Goal: Task Accomplishment & Management: Complete application form

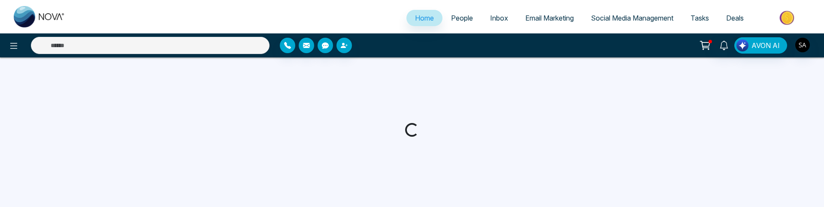
select select "*"
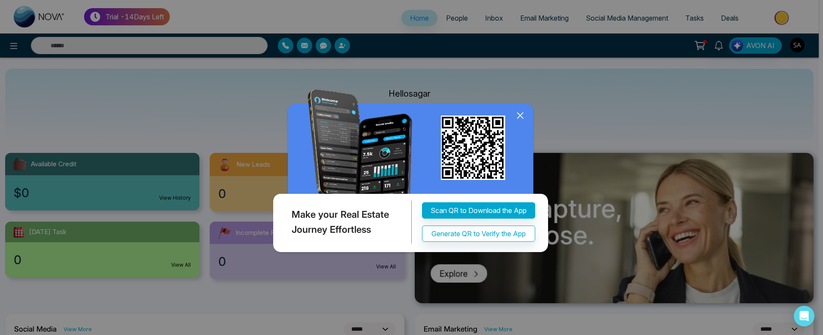
click at [519, 113] on icon at bounding box center [520, 115] width 13 height 13
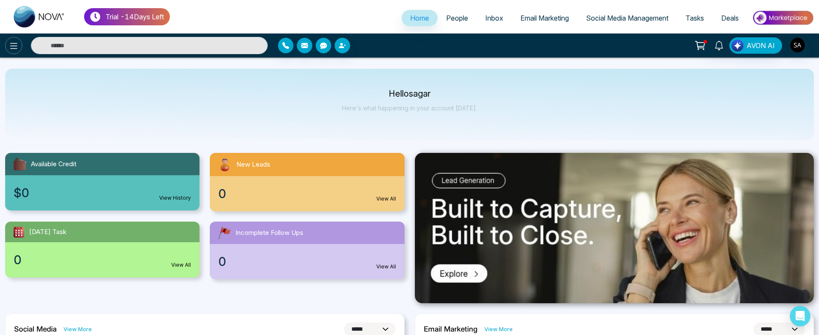
click at [18, 49] on icon at bounding box center [14, 46] width 10 height 10
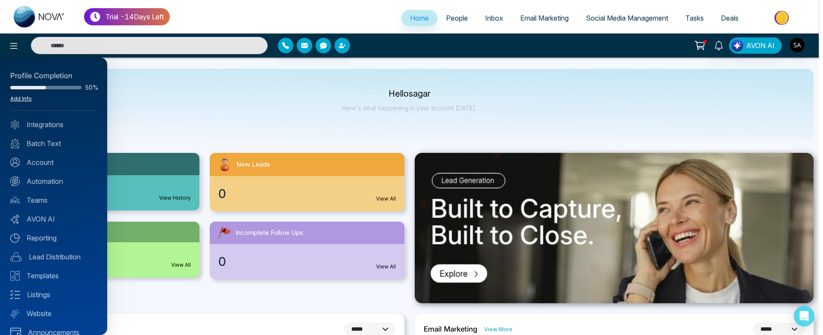
click at [26, 100] on link "Add Info" at bounding box center [20, 98] width 21 height 6
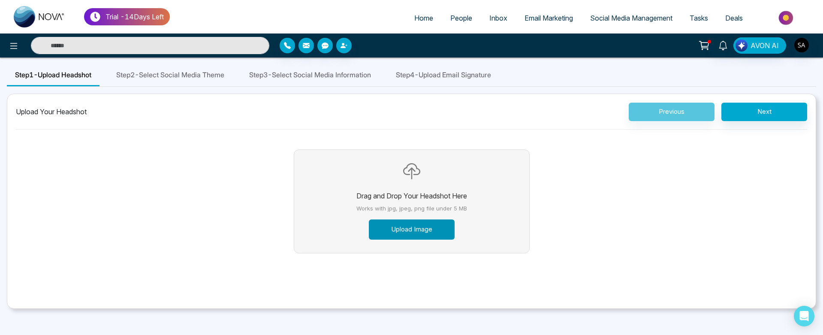
click at [411, 207] on button "Upload Image" at bounding box center [412, 229] width 86 height 20
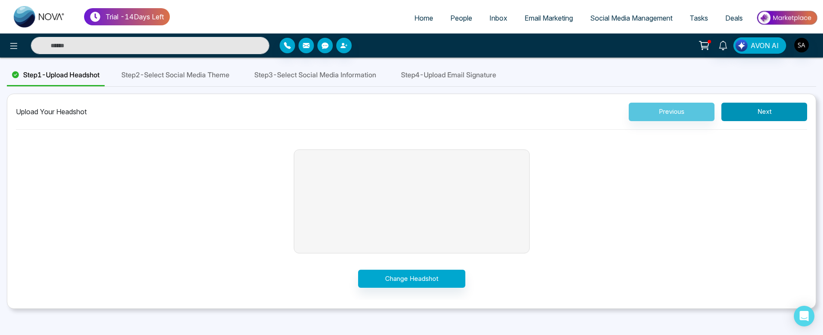
click at [796, 116] on button "Next" at bounding box center [765, 112] width 86 height 18
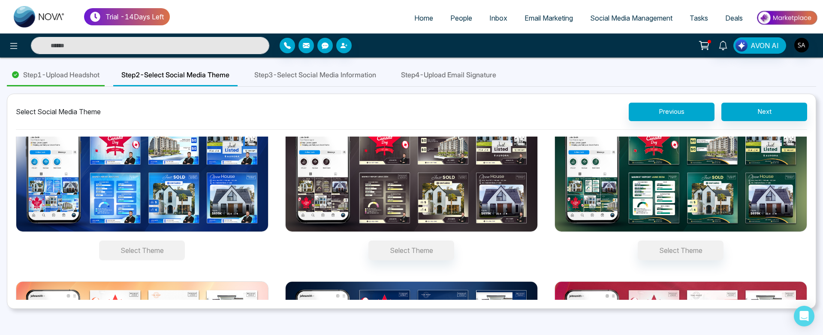
click at [153, 207] on button "Select Theme" at bounding box center [142, 250] width 86 height 20
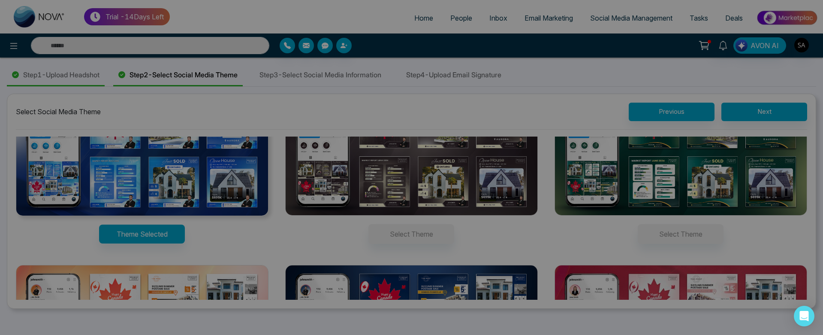
scroll to position [36, 0]
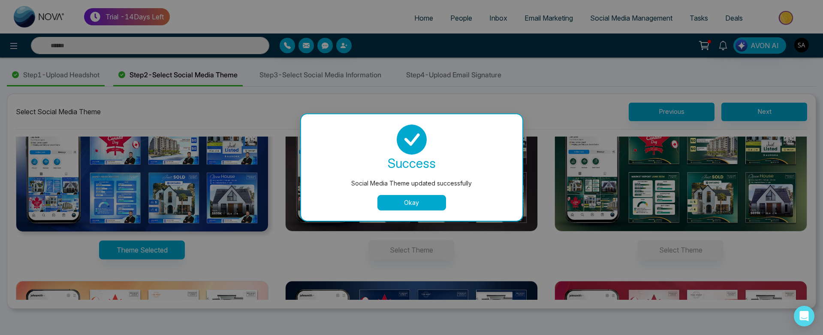
click at [424, 207] on button "Okay" at bounding box center [412, 202] width 69 height 15
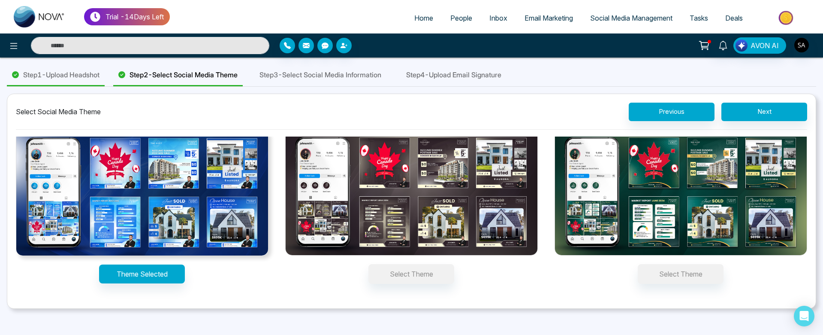
scroll to position [0, 0]
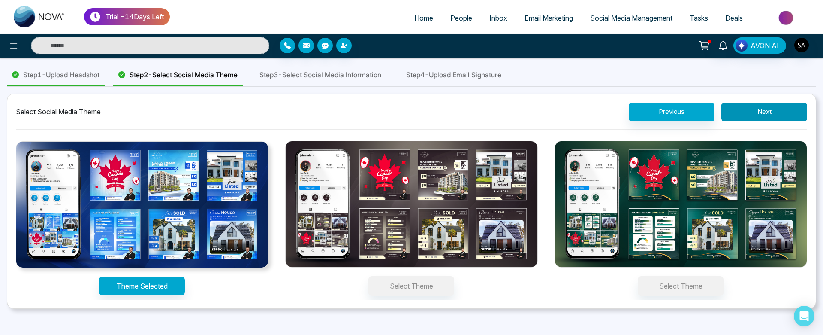
click at [777, 115] on button "Next" at bounding box center [765, 112] width 86 height 18
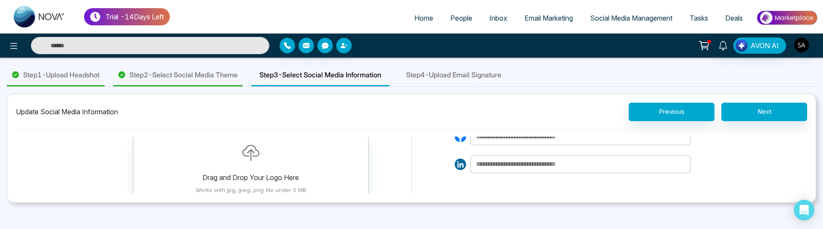
scroll to position [103, 0]
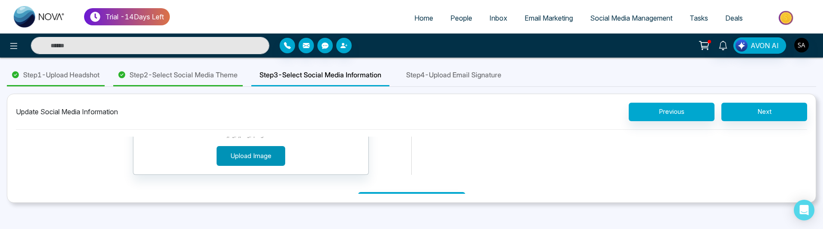
click at [277, 151] on button "Upload Image" at bounding box center [251, 156] width 69 height 20
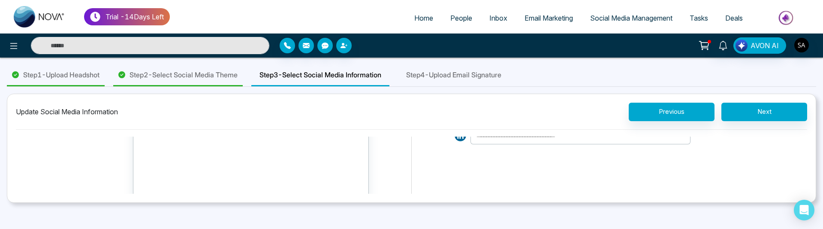
scroll to position [0, 0]
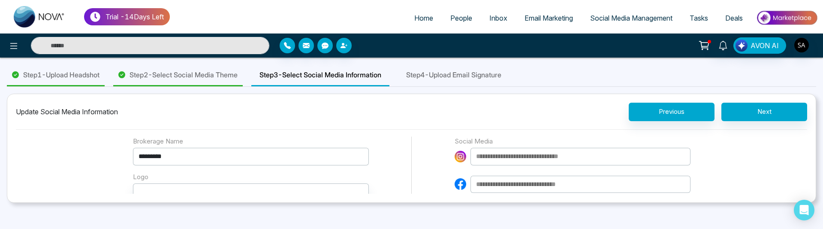
click at [563, 160] on input at bounding box center [581, 157] width 220 height 18
type input "**********"
click at [532, 181] on input at bounding box center [581, 185] width 220 height 18
type input "**********"
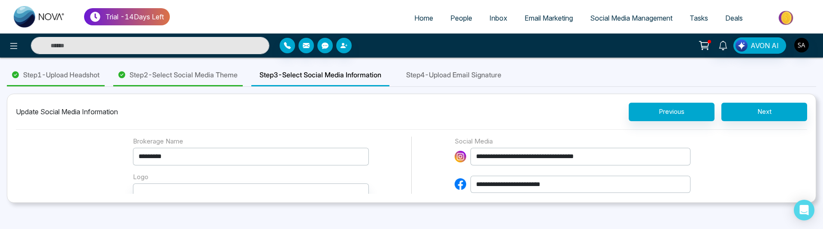
scroll to position [51, 0]
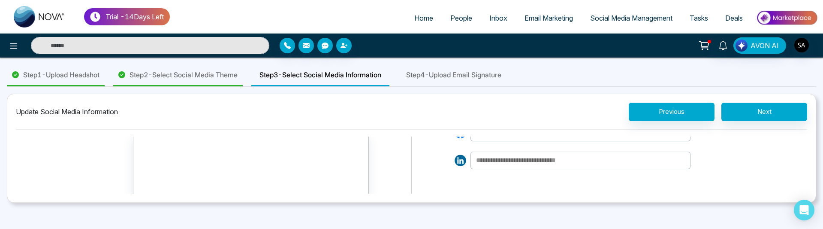
click at [527, 163] on input at bounding box center [581, 160] width 220 height 18
type input "**********"
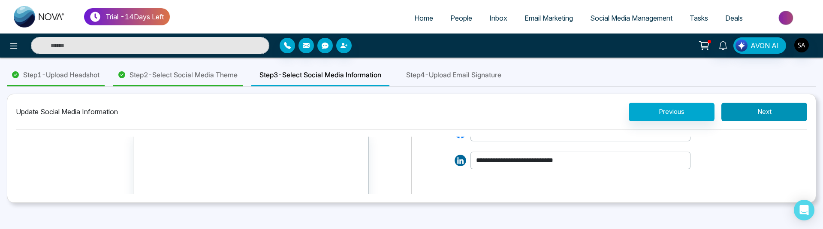
click at [748, 117] on button "Next" at bounding box center [765, 112] width 86 height 18
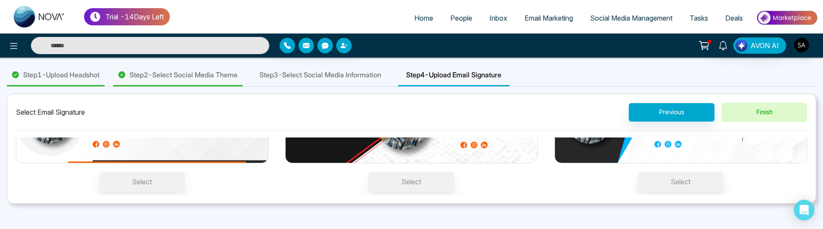
scroll to position [0, 0]
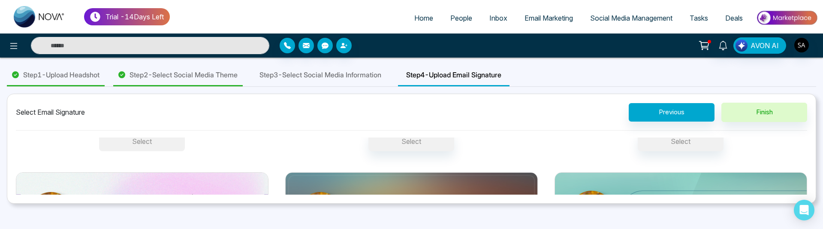
click at [155, 147] on button "Select" at bounding box center [142, 141] width 86 height 20
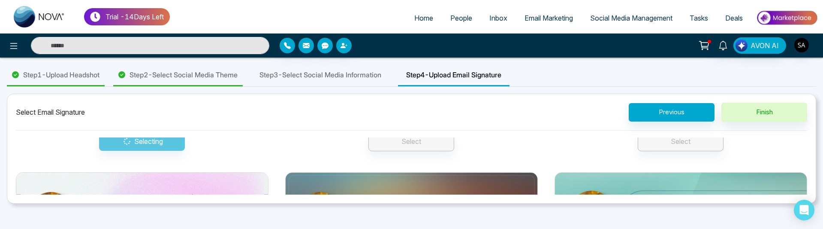
scroll to position [103, 0]
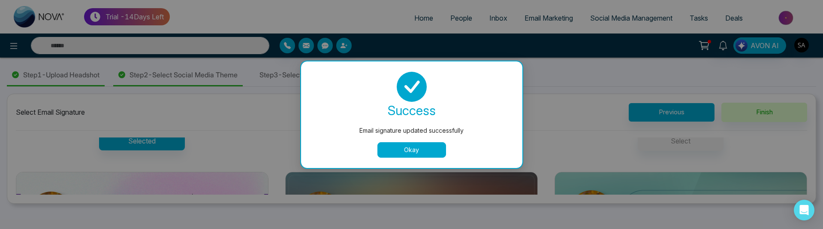
click at [395, 155] on button "Okay" at bounding box center [412, 149] width 69 height 15
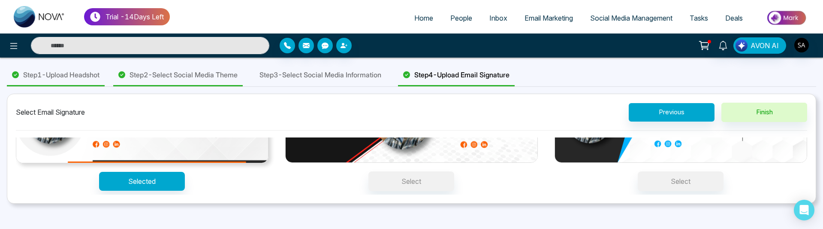
scroll to position [0, 0]
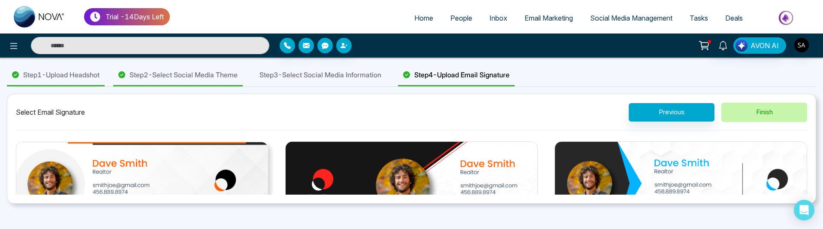
click at [760, 113] on button "Finish" at bounding box center [765, 112] width 86 height 19
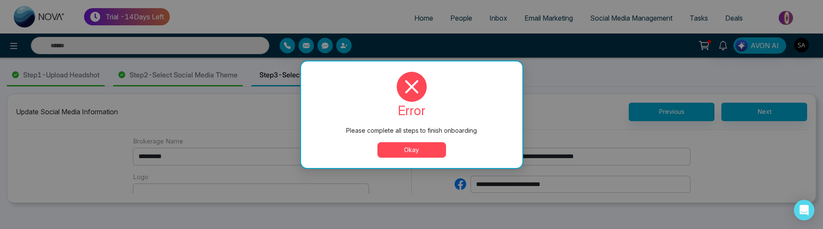
click at [415, 152] on button "Okay" at bounding box center [412, 149] width 69 height 15
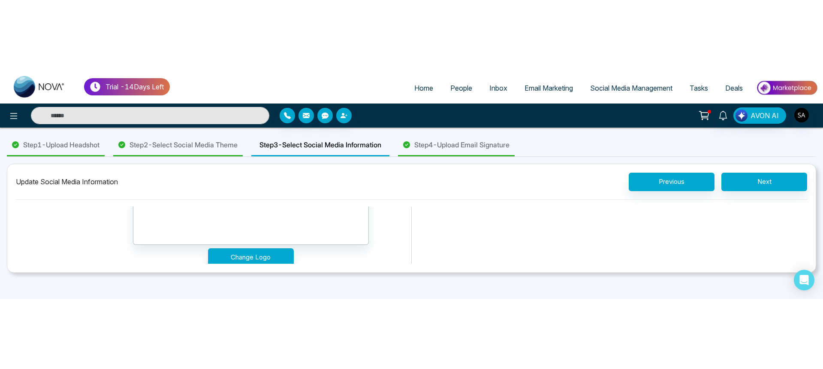
scroll to position [151, 0]
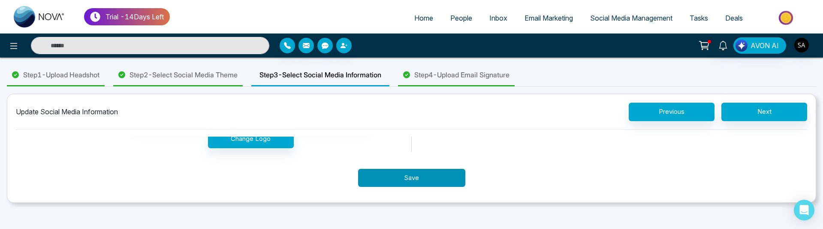
click at [447, 182] on button "Save" at bounding box center [411, 178] width 107 height 18
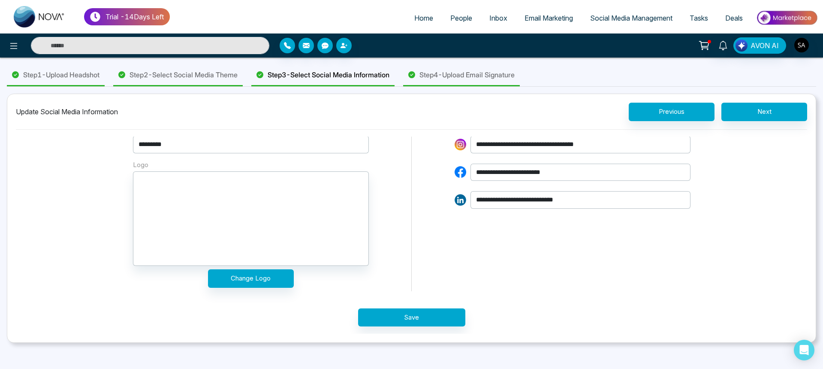
scroll to position [12, 0]
click at [769, 109] on button "Next" at bounding box center [765, 112] width 86 height 18
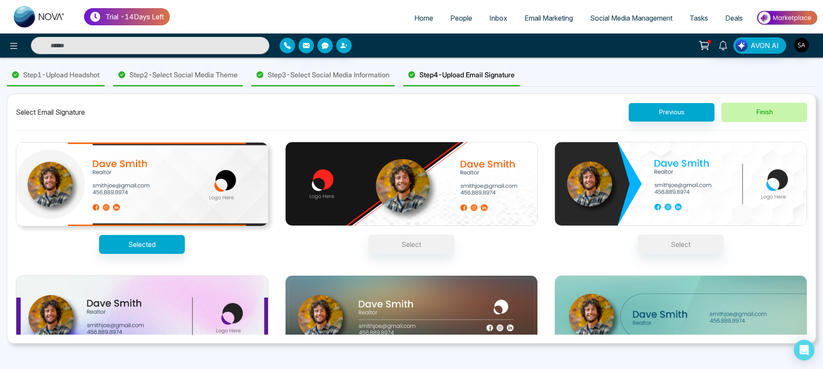
click at [740, 117] on button "Finish" at bounding box center [765, 112] width 86 height 19
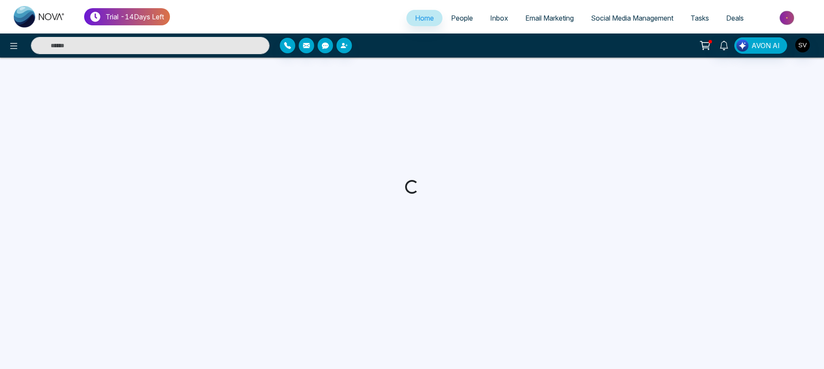
select select "*"
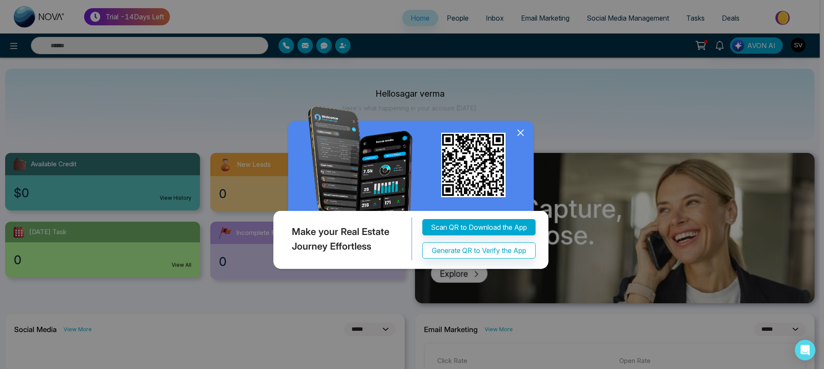
click at [519, 131] on icon at bounding box center [521, 133] width 6 height 6
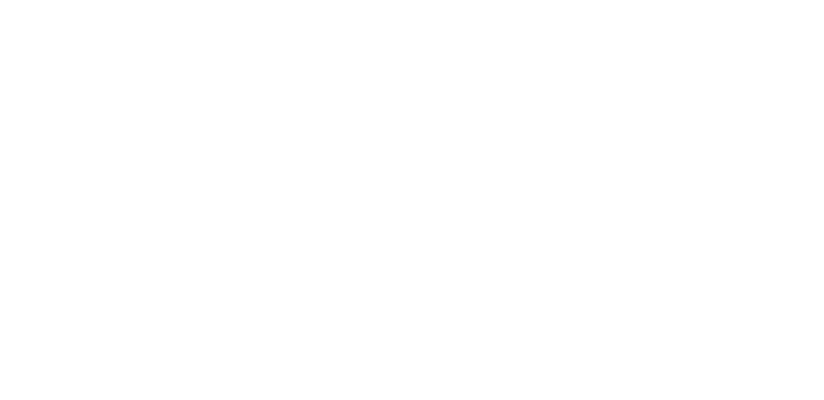
select select "*"
